Goal: Find specific page/section: Find specific page/section

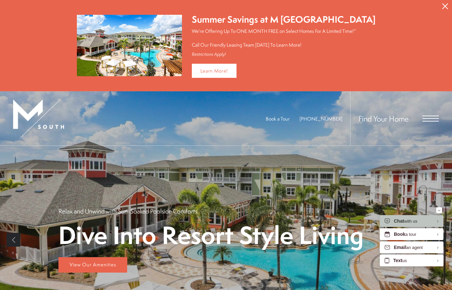
click at [431, 117] on span "Open Menu" at bounding box center [431, 119] width 16 height 6
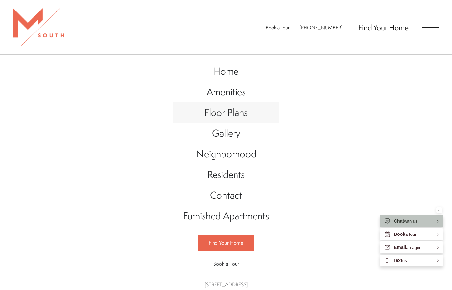
click at [234, 113] on span "Floor Plans" at bounding box center [225, 112] width 43 height 13
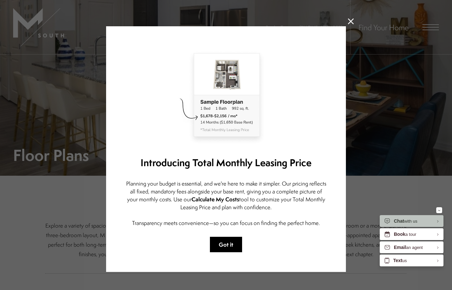
click at [225, 244] on button "Got it" at bounding box center [226, 244] width 32 height 15
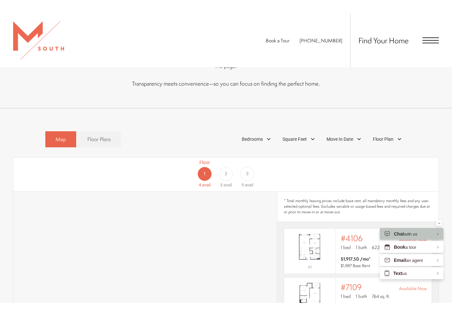
scroll to position [267, 0]
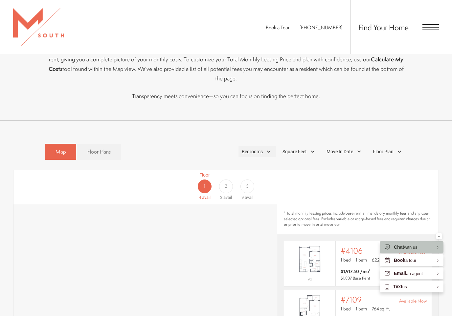
click at [267, 148] on div "Bedrooms" at bounding box center [257, 151] width 37 height 11
click at [251, 167] on span "1 Bedroom" at bounding box center [244, 170] width 33 height 7
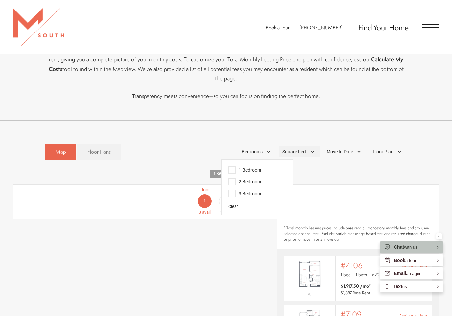
click at [301, 149] on span "Square Feet" at bounding box center [295, 152] width 24 height 7
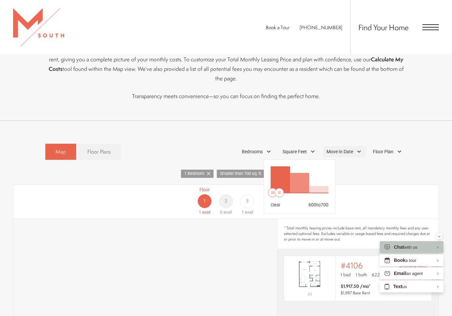
click at [357, 146] on div "Move In Date" at bounding box center [344, 151] width 43 height 11
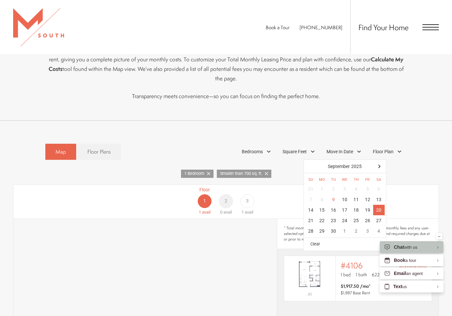
click at [382, 205] on div "20" at bounding box center [379, 210] width 12 height 11
click at [397, 146] on div "Floor Plan" at bounding box center [388, 151] width 37 height 11
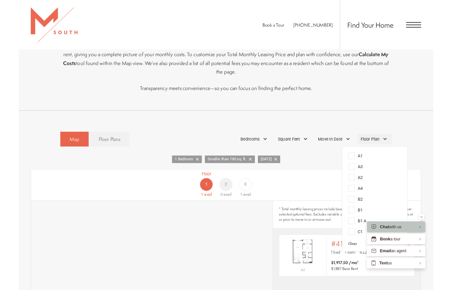
scroll to position [293, 0]
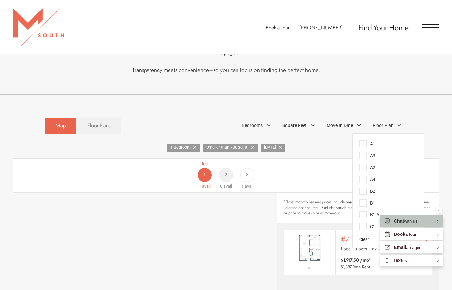
click at [97, 123] on link "Floor Plans" at bounding box center [99, 126] width 44 height 16
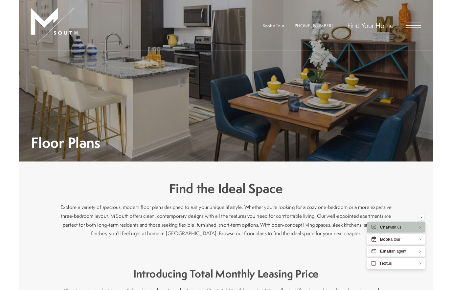
scroll to position [26, 0]
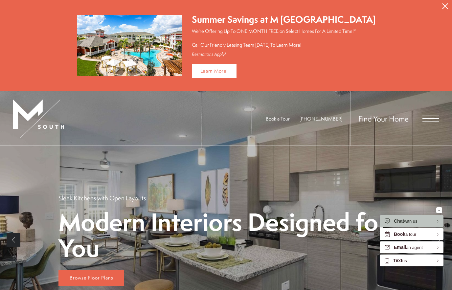
click at [446, 5] on icon "Close Alert" at bounding box center [445, 6] width 6 height 6
